Goal: Task Accomplishment & Management: Manage account settings

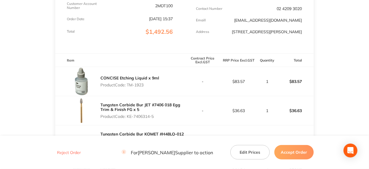
scroll to position [116, 0]
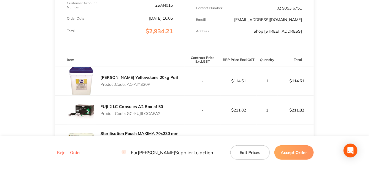
scroll to position [145, 0]
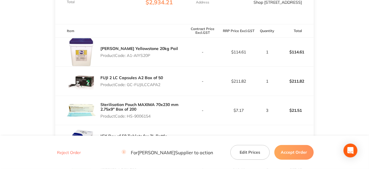
drag, startPoint x: 150, startPoint y: 59, endPoint x: 129, endPoint y: 60, distance: 21.1
click at [129, 58] on p "Product Code: A1-AIYS20P" at bounding box center [139, 55] width 78 height 5
copy p "A1-AIYS20P"
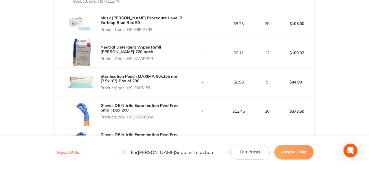
scroll to position [492, 0]
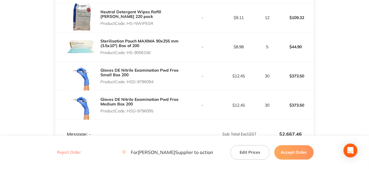
drag, startPoint x: 151, startPoint y: 5, endPoint x: 128, endPoint y: 5, distance: 23.1
copy p "HS-T2124A"
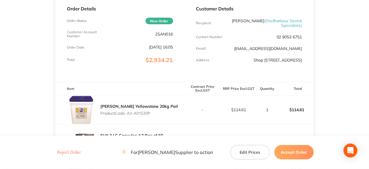
scroll to position [0, 0]
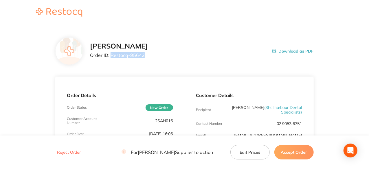
drag, startPoint x: 144, startPoint y: 53, endPoint x: 110, endPoint y: 56, distance: 34.0
click at [110, 56] on p "Order ID: Restocq- 95642" at bounding box center [119, 55] width 58 height 5
copy p "Restocq- 95642"
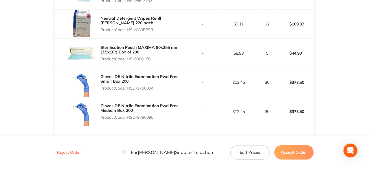
scroll to position [521, 0]
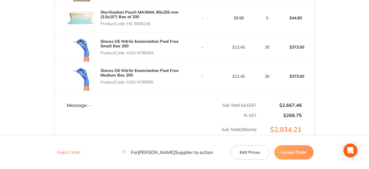
click at [294, 148] on button "Accept Order" at bounding box center [293, 152] width 39 height 14
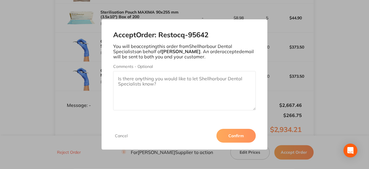
click at [237, 134] on button "Confirm" at bounding box center [235, 136] width 39 height 14
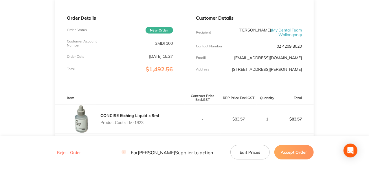
scroll to position [87, 0]
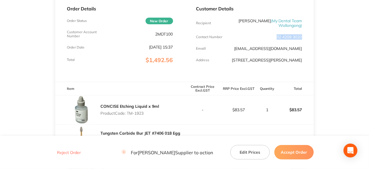
drag, startPoint x: 303, startPoint y: 37, endPoint x: 270, endPoint y: 36, distance: 32.7
click at [270, 36] on div "Customer Details Recipient Dr Dinesh Sanmuganathan ( My Dental Team Wollongong …" at bounding box center [249, 36] width 129 height 92
copy p "02 4209 3020"
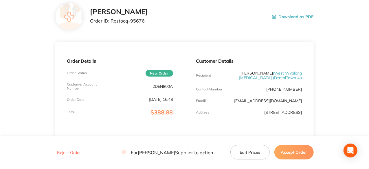
scroll to position [29, 0]
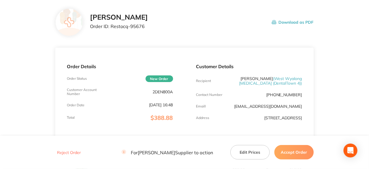
click at [299, 151] on button "Accept Order" at bounding box center [293, 152] width 39 height 14
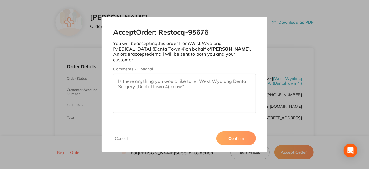
click at [244, 137] on button "Confirm" at bounding box center [235, 139] width 39 height 14
